Goal: Transaction & Acquisition: Obtain resource

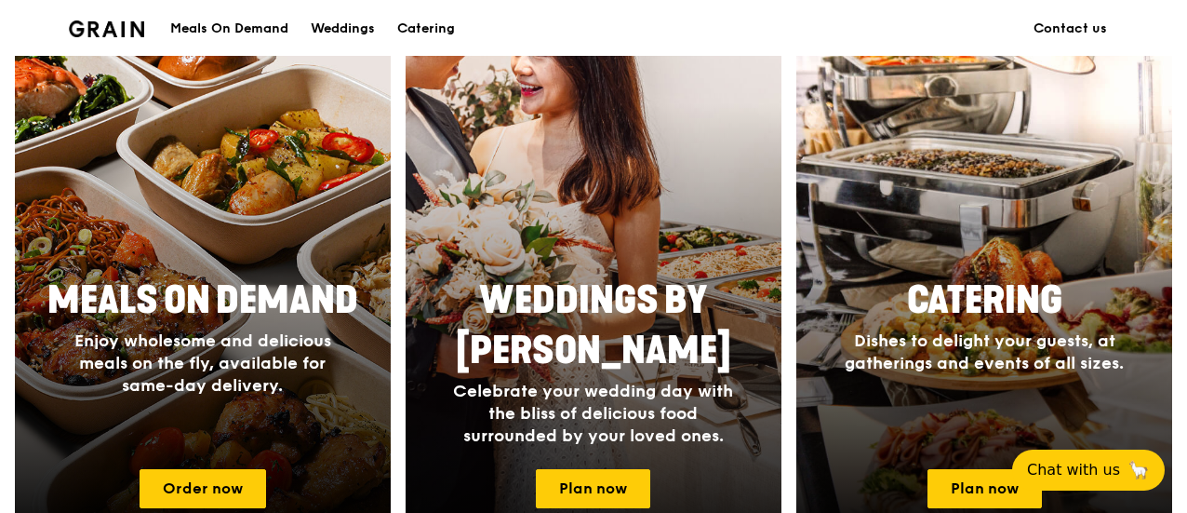
scroll to position [744, 0]
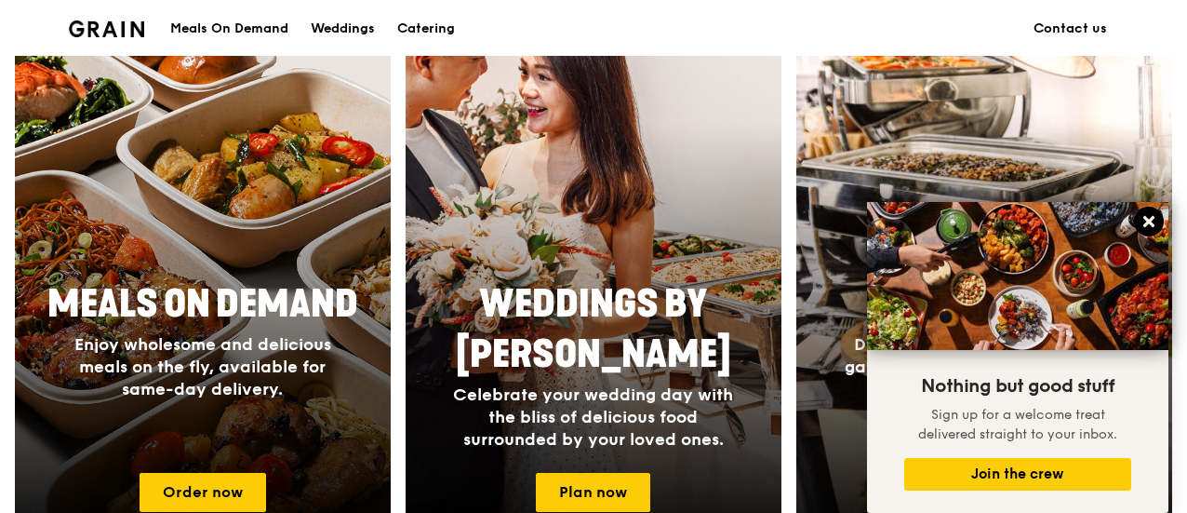
click at [1154, 225] on icon at bounding box center [1149, 221] width 17 height 17
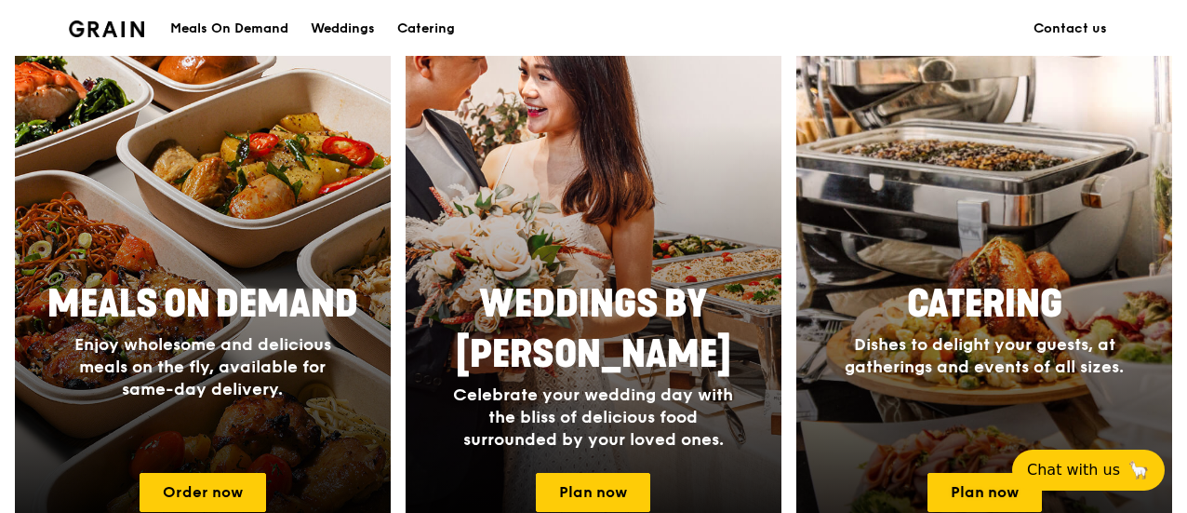
click at [985, 286] on span "Catering" at bounding box center [984, 304] width 155 height 45
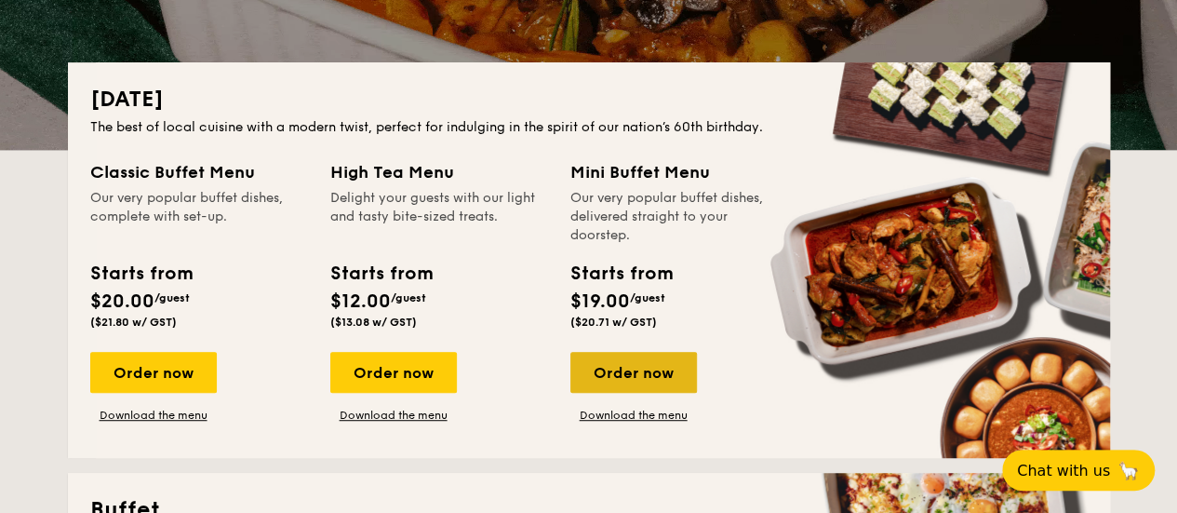
scroll to position [372, 0]
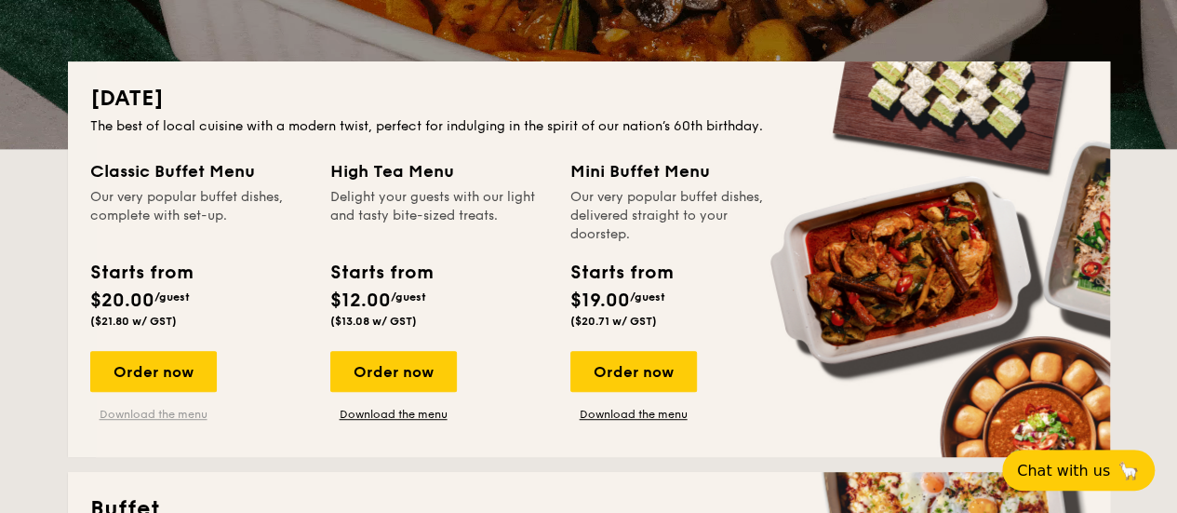
click at [179, 414] on link "Download the menu" at bounding box center [153, 414] width 127 height 15
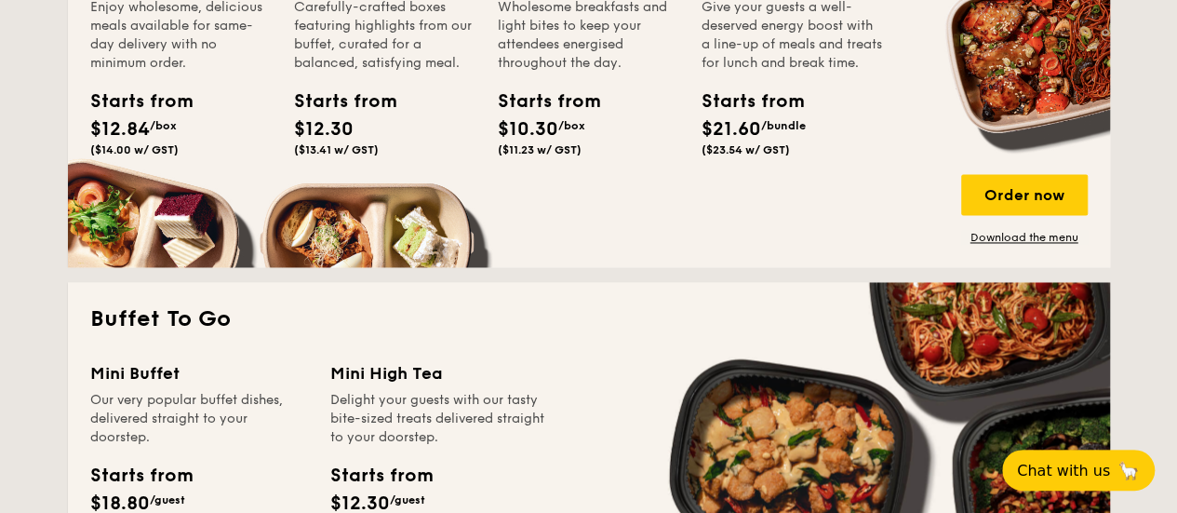
scroll to position [1489, 0]
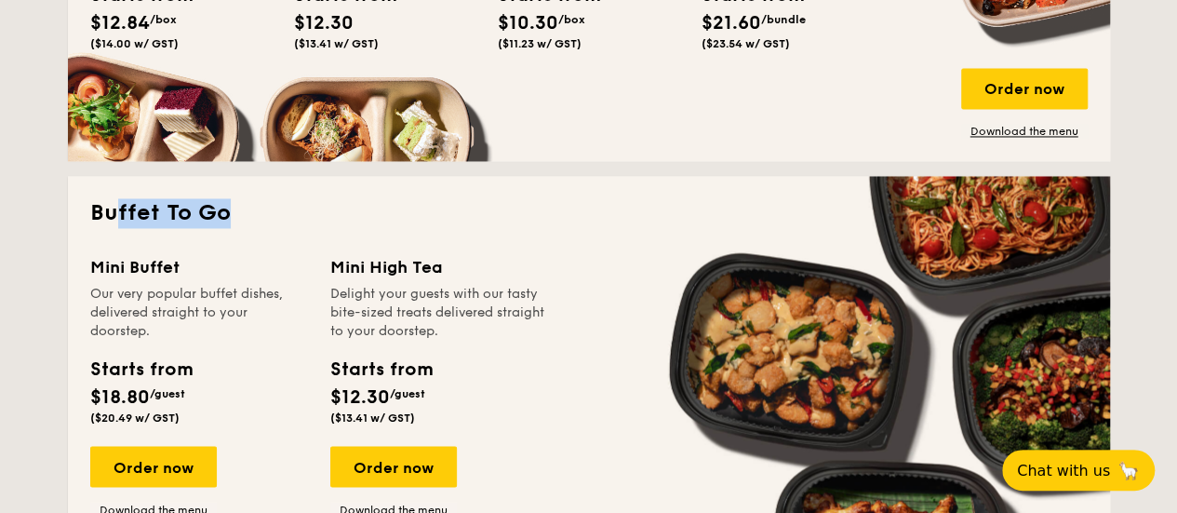
drag, startPoint x: 115, startPoint y: 219, endPoint x: 230, endPoint y: 215, distance: 114.5
click at [230, 215] on h2 "Buffet To Go" at bounding box center [588, 213] width 997 height 30
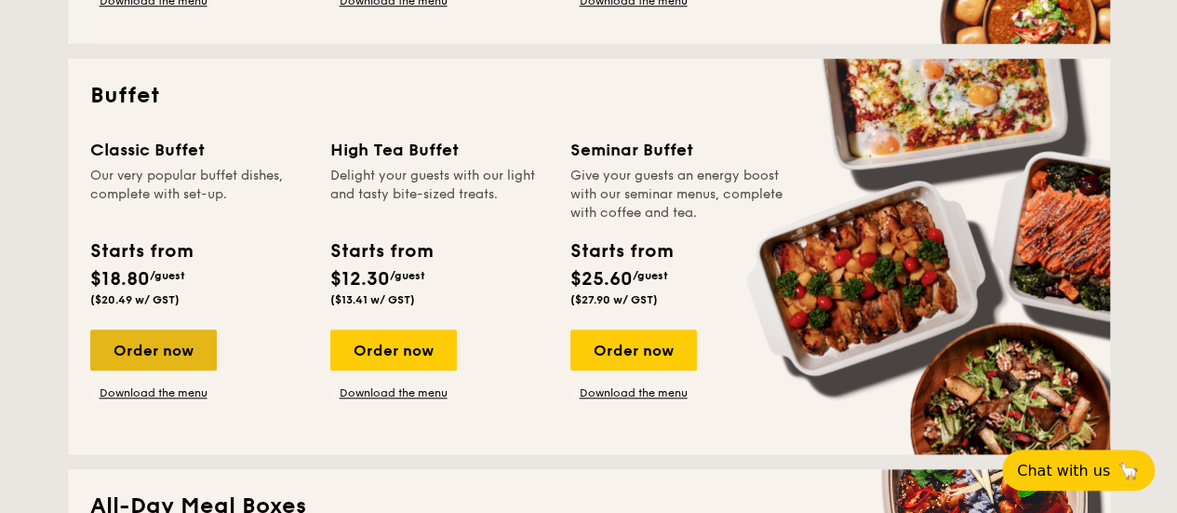
scroll to position [744, 0]
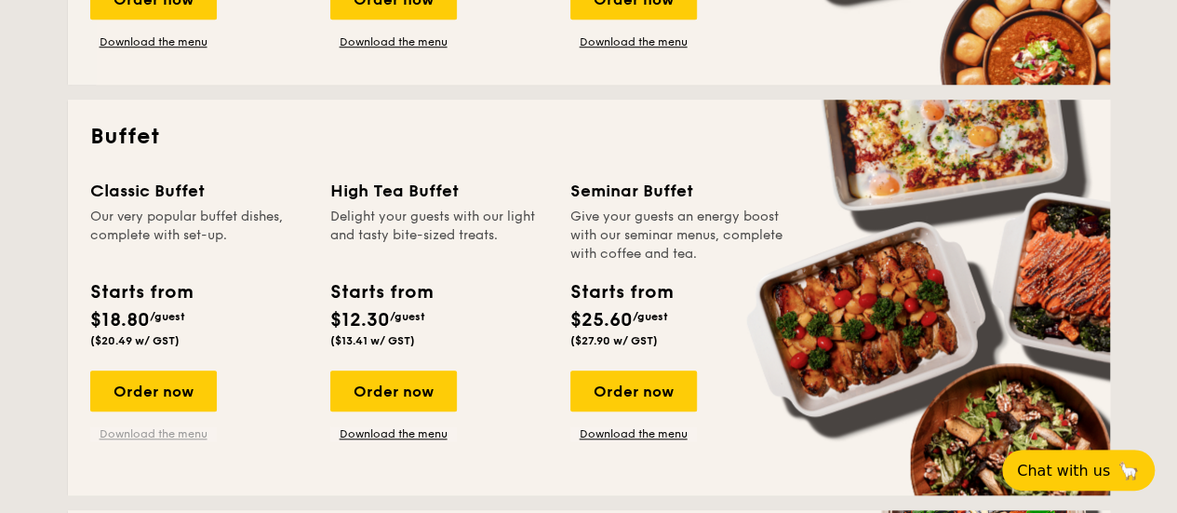
click at [154, 433] on link "Download the menu" at bounding box center [153, 433] width 127 height 15
click at [640, 437] on link "Download the menu" at bounding box center [633, 433] width 127 height 15
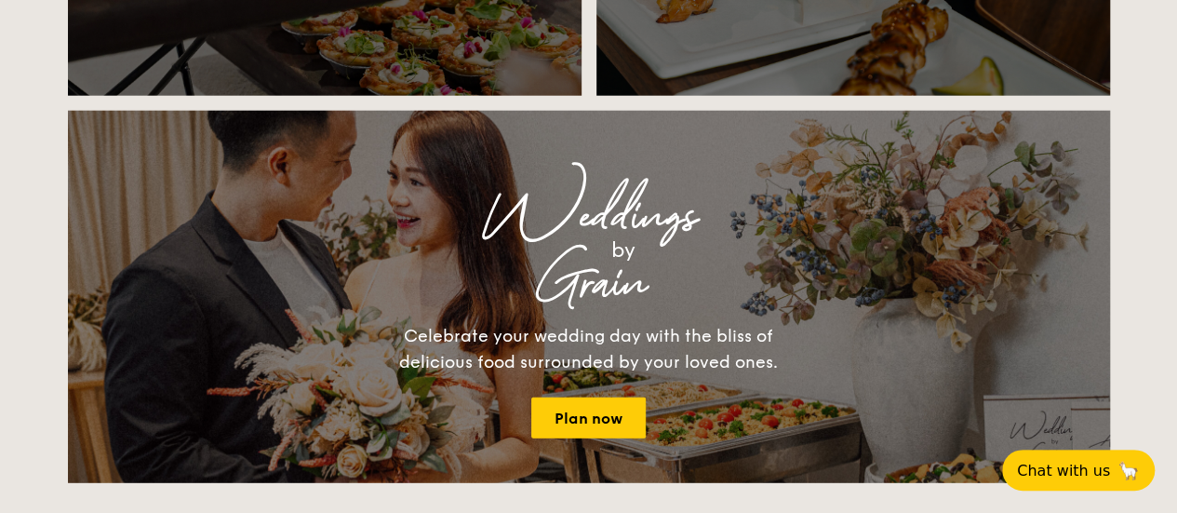
scroll to position [2326, 0]
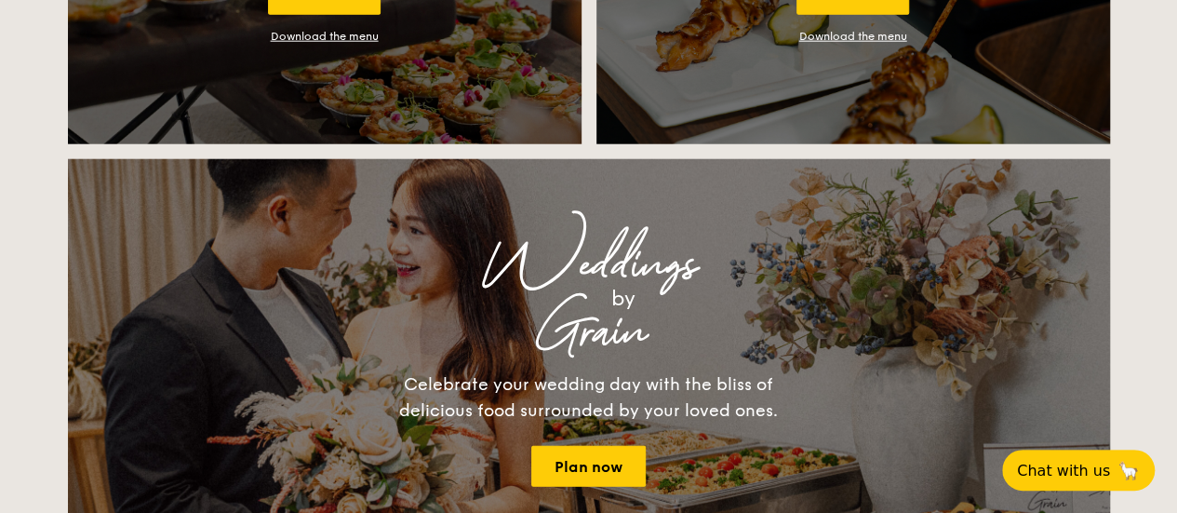
click at [850, 35] on link "Download the menu" at bounding box center [853, 36] width 108 height 13
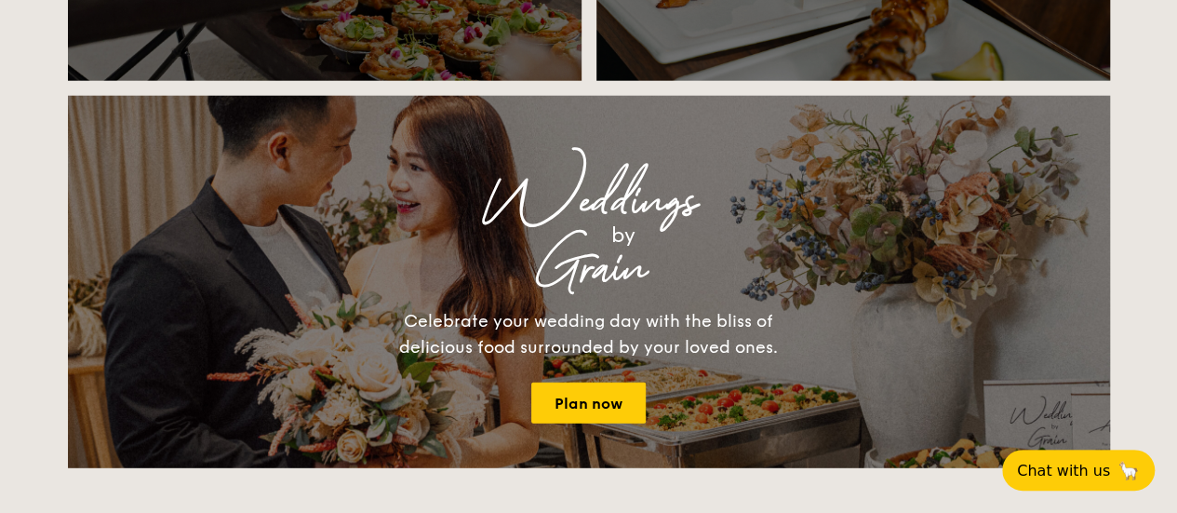
scroll to position [2419, 0]
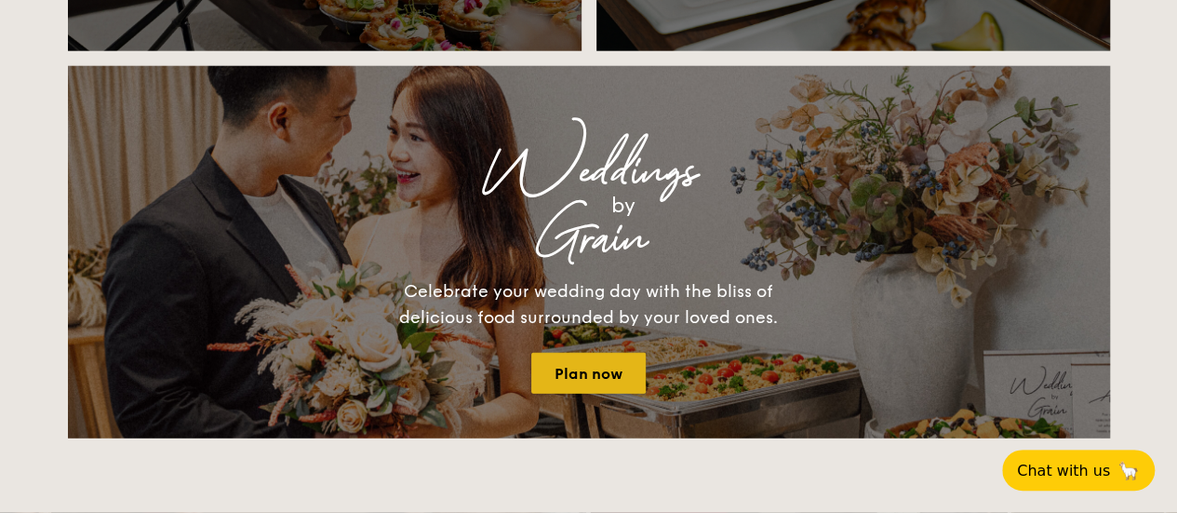
click at [618, 378] on link "Plan now" at bounding box center [588, 373] width 114 height 41
